Goal: Task Accomplishment & Management: Use online tool/utility

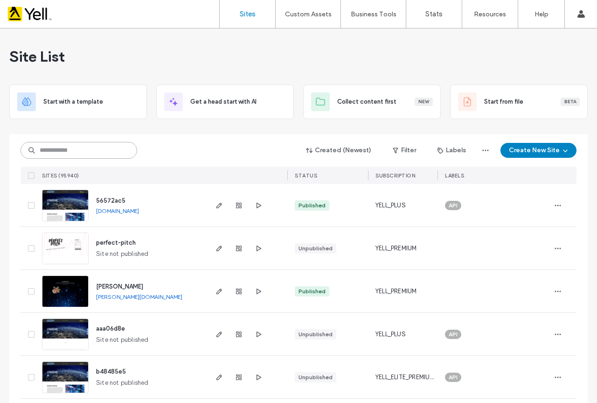
click at [94, 146] on input at bounding box center [79, 150] width 117 height 17
paste input "**********"
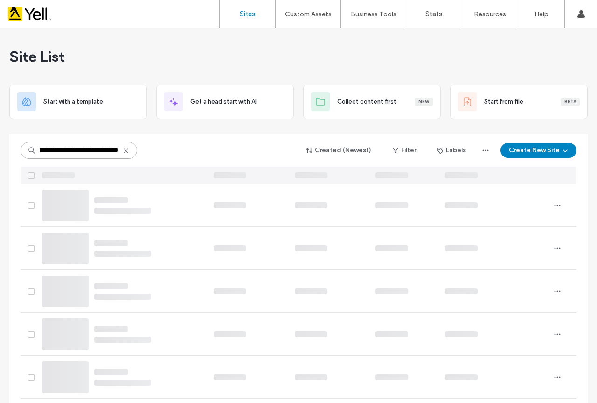
scroll to position [0, 56]
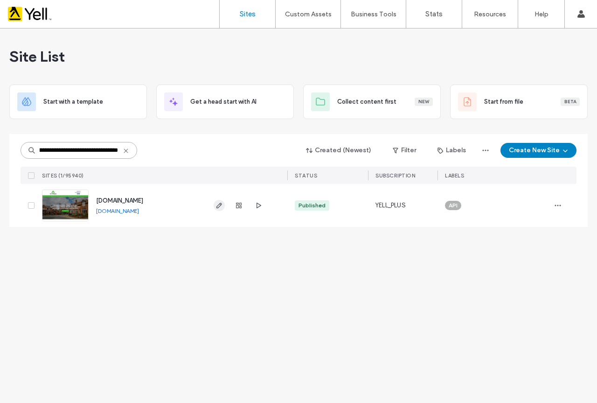
type input "**********"
click at [217, 208] on use "button" at bounding box center [220, 206] width 6 height 6
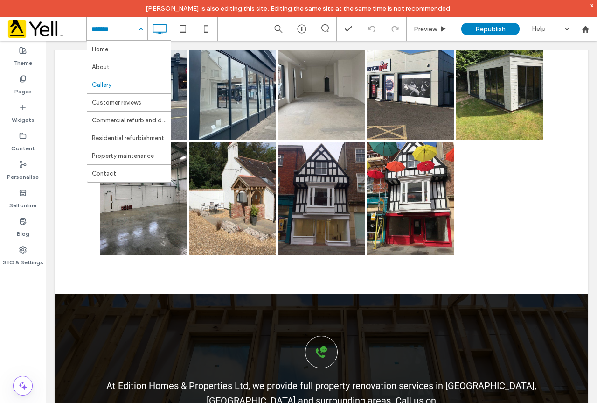
scroll to position [1176, 0]
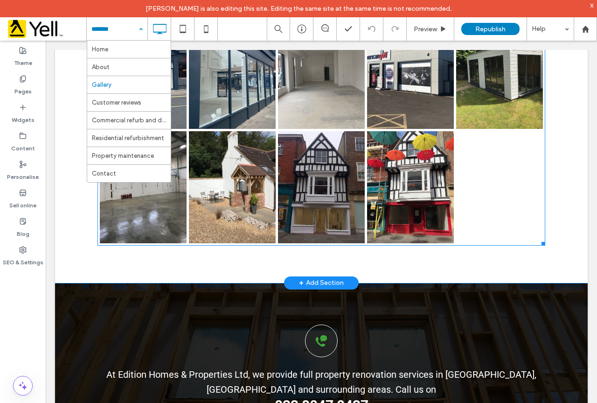
click at [463, 193] on div at bounding box center [499, 187] width 89 height 114
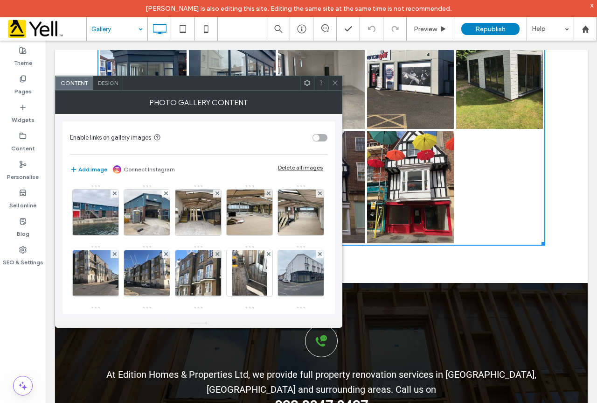
click at [566, 113] on div "Button Button Button Button Button Button Button Button Button Button Button Bu…" at bounding box center [321, 16] width 533 height 534
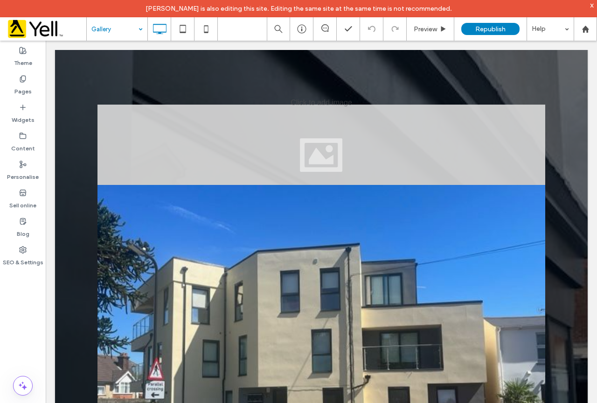
scroll to position [0, 0]
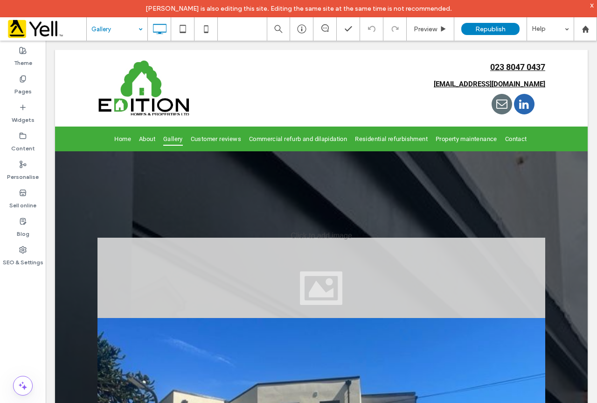
drag, startPoint x: 595, startPoint y: 253, endPoint x: 643, endPoint y: 76, distance: 183.0
drag, startPoint x: 593, startPoint y: 67, endPoint x: 643, endPoint y: 78, distance: 50.7
